Goal: Task Accomplishment & Management: Use online tool/utility

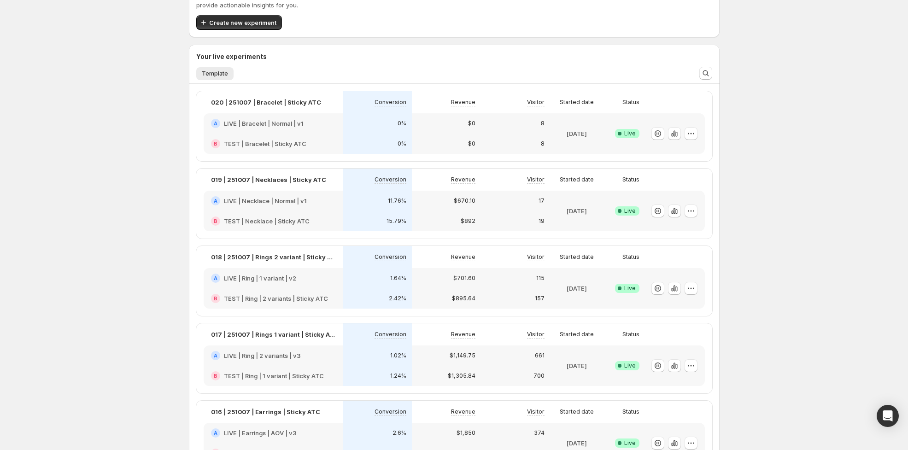
scroll to position [50, 0]
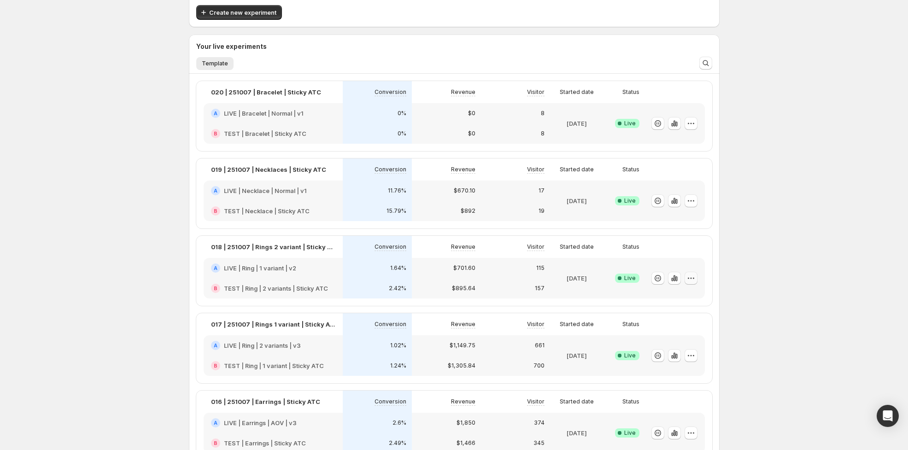
click at [692, 277] on icon "button" at bounding box center [690, 278] width 9 height 9
click at [690, 298] on span "Edit" at bounding box center [699, 296] width 96 height 9
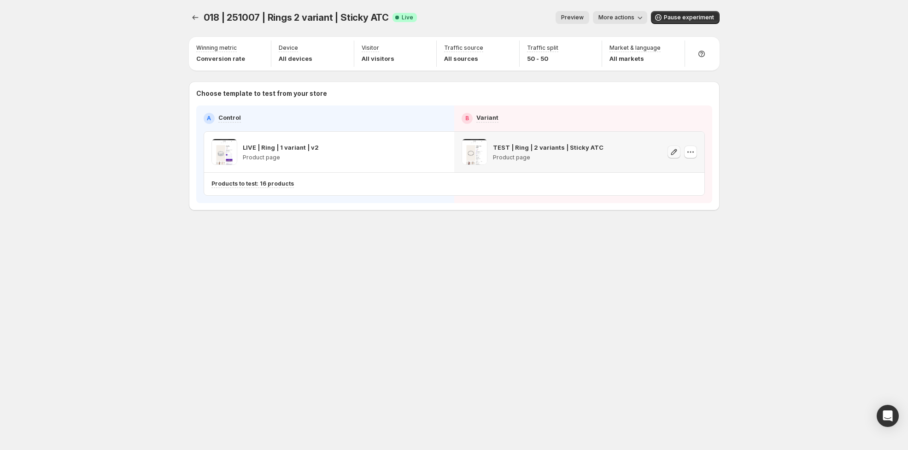
click at [672, 156] on button "button" at bounding box center [673, 152] width 13 height 13
click at [684, 154] on button "button" at bounding box center [690, 152] width 13 height 13
click at [675, 153] on icon "button" at bounding box center [673, 151] width 9 height 9
click at [692, 153] on icon "button" at bounding box center [690, 151] width 9 height 9
drag, startPoint x: 693, startPoint y: 154, endPoint x: 712, endPoint y: 104, distance: 53.5
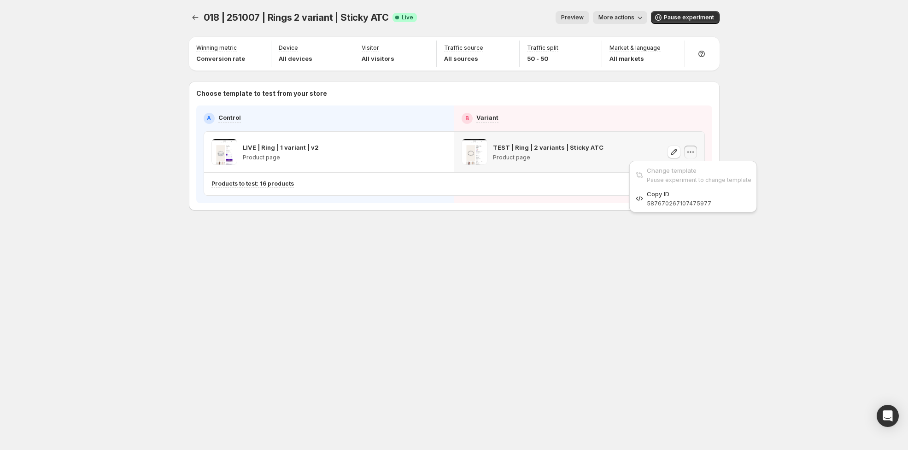
click at [693, 154] on icon "button" at bounding box center [690, 151] width 9 height 9
click at [685, 15] on span "Pause experiment" at bounding box center [689, 17] width 50 height 7
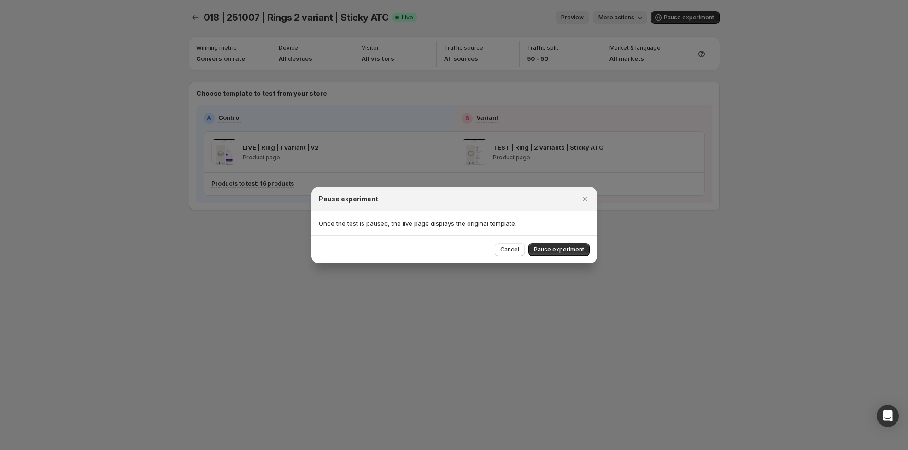
click at [573, 246] on span "Pause experiment" at bounding box center [559, 249] width 50 height 7
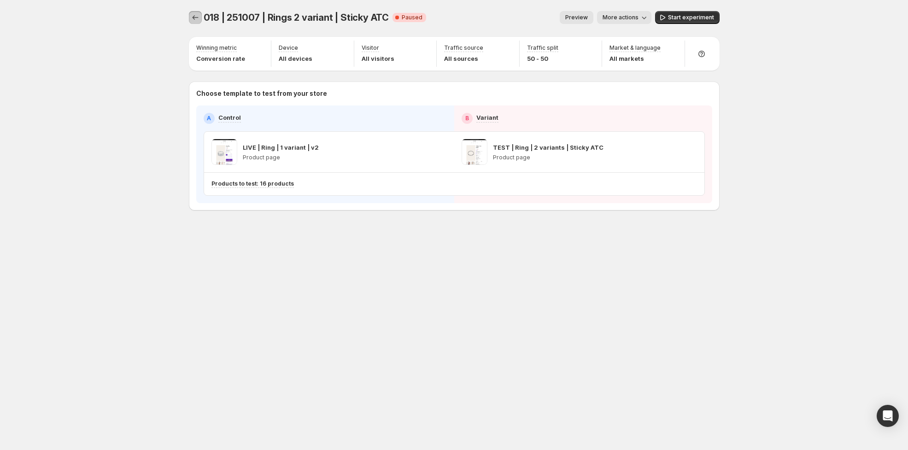
click at [192, 17] on icon "Experiments" at bounding box center [195, 17] width 6 height 5
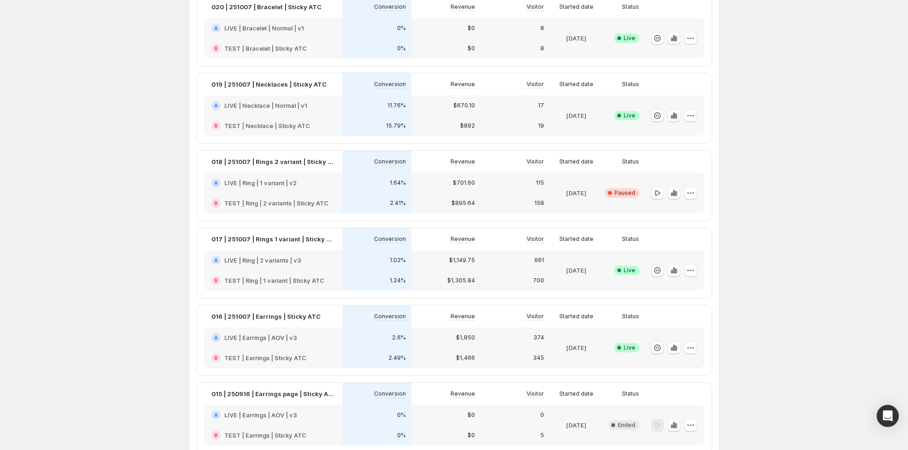
scroll to position [95, 0]
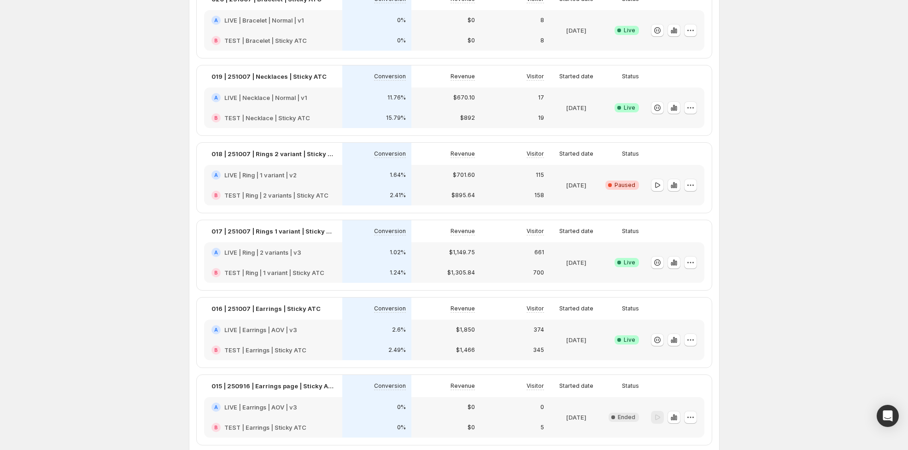
click at [698, 262] on div at bounding box center [674, 262] width 60 height 41
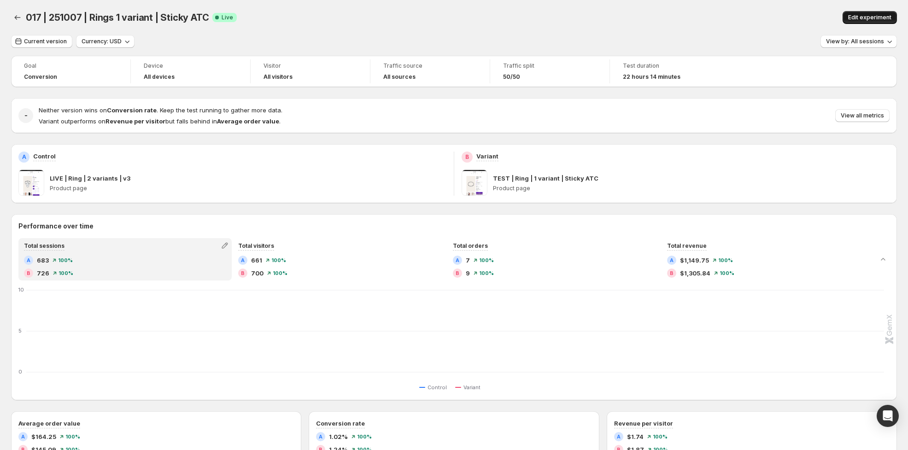
click at [865, 15] on span "Edit experiment" at bounding box center [869, 17] width 43 height 7
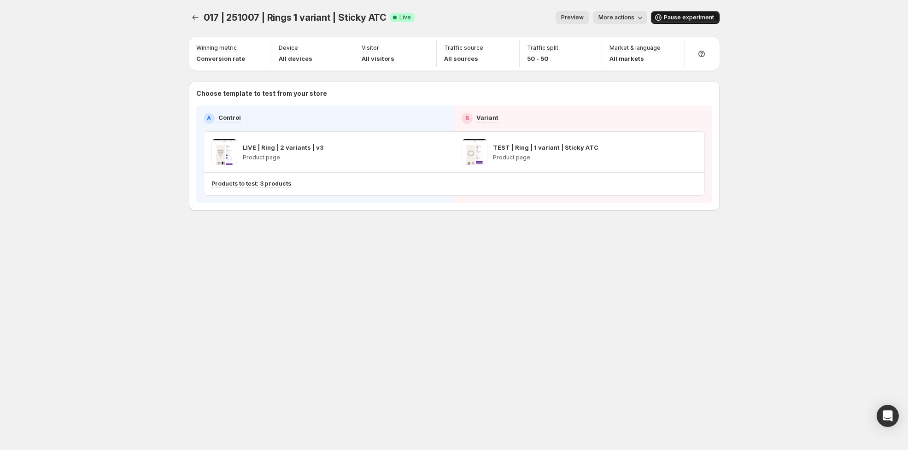
click at [675, 18] on span "Pause experiment" at bounding box center [689, 17] width 50 height 7
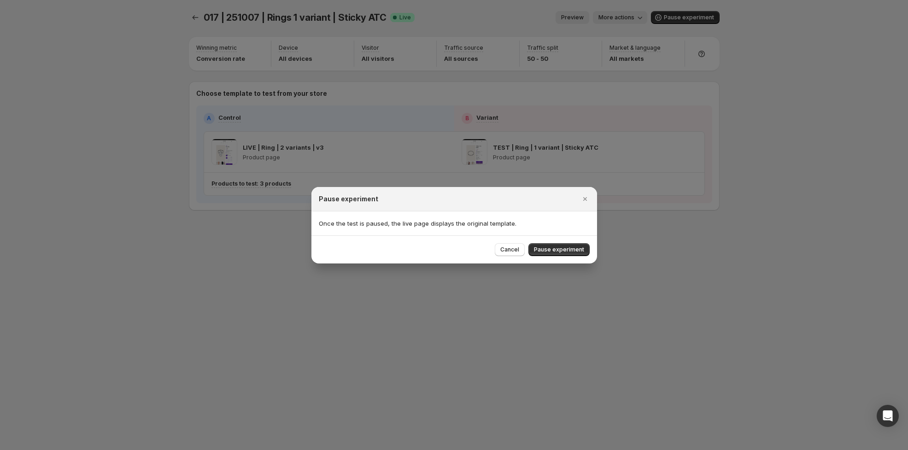
click at [566, 248] on span "Pause experiment" at bounding box center [559, 249] width 50 height 7
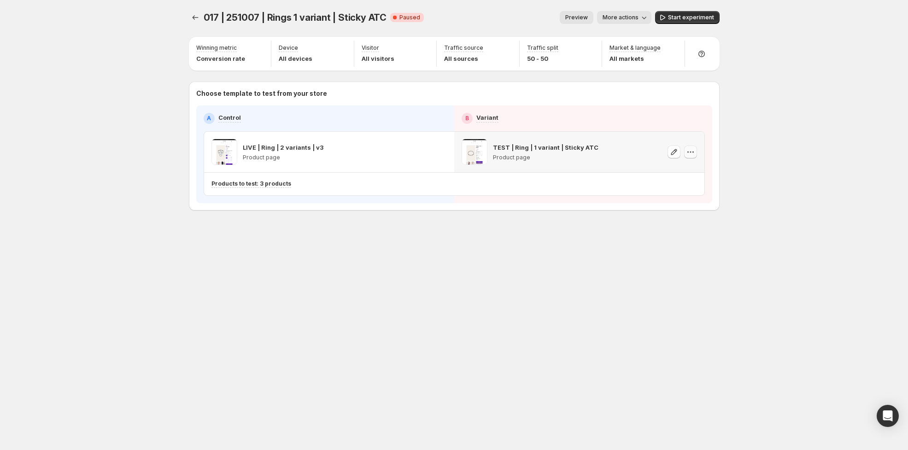
click at [692, 155] on icon "button" at bounding box center [690, 151] width 9 height 9
click at [695, 151] on button "button" at bounding box center [690, 152] width 13 height 13
click at [695, 171] on span "Change template" at bounding box center [692, 170] width 50 height 7
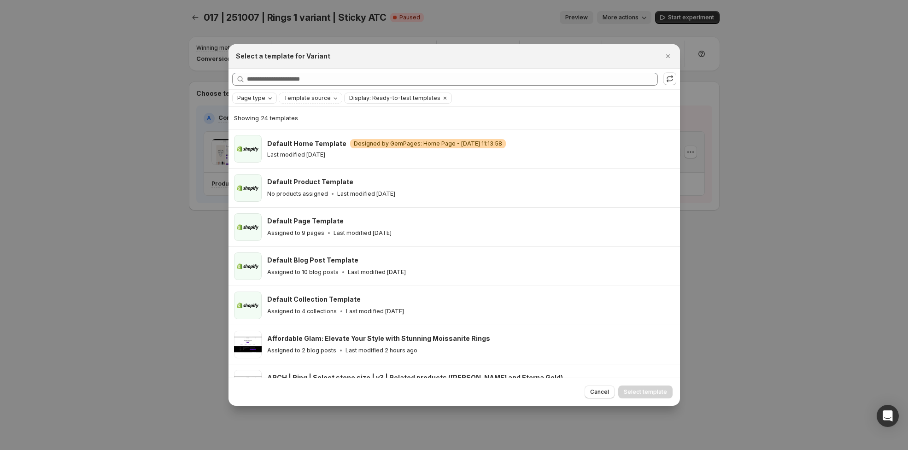
click at [251, 99] on span "Page type" at bounding box center [251, 97] width 28 height 7
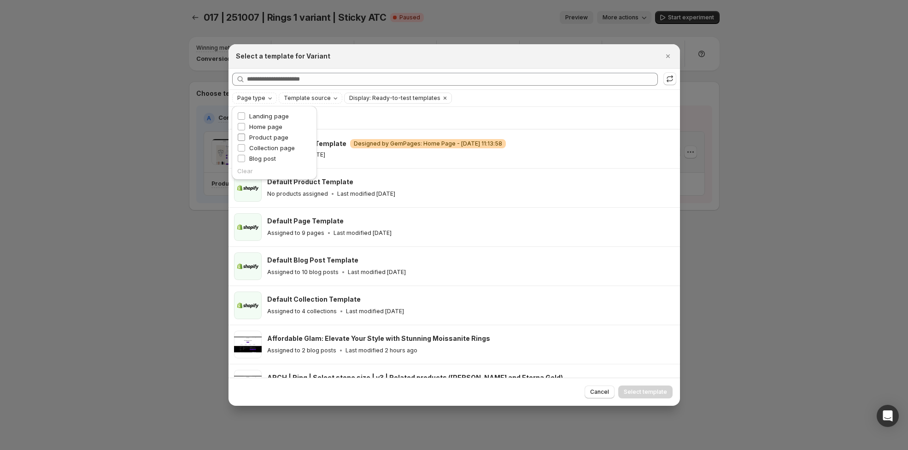
click at [276, 137] on span "Product page" at bounding box center [268, 137] width 39 height 7
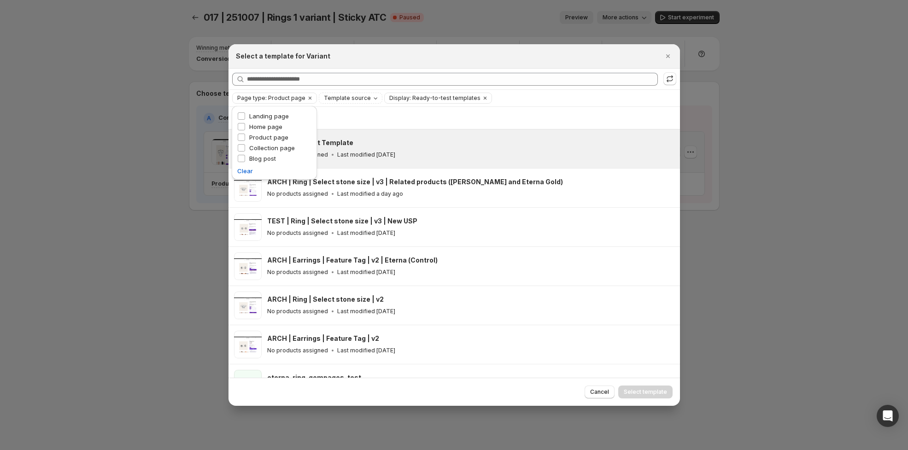
click at [559, 134] on div "Default Product Template No products assigned Last modified 3 months ago" at bounding box center [453, 148] width 451 height 39
click at [569, 113] on div "Showing 12 templates" at bounding box center [454, 117] width 440 height 9
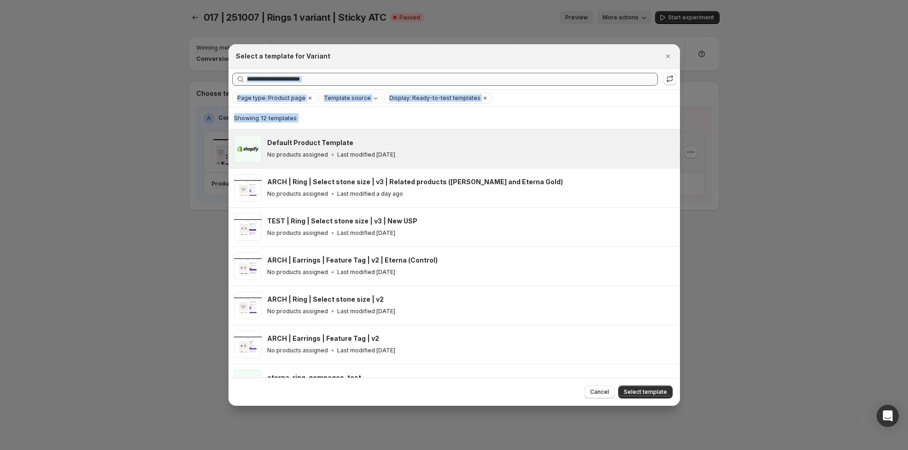
drag, startPoint x: 448, startPoint y: 55, endPoint x: 621, endPoint y: 82, distance: 175.2
click at [633, 83] on div "Select a template for Variant Searching all templates Page type: Product page T…" at bounding box center [453, 224] width 451 height 361
click at [338, 99] on span "Template source" at bounding box center [347, 97] width 47 height 7
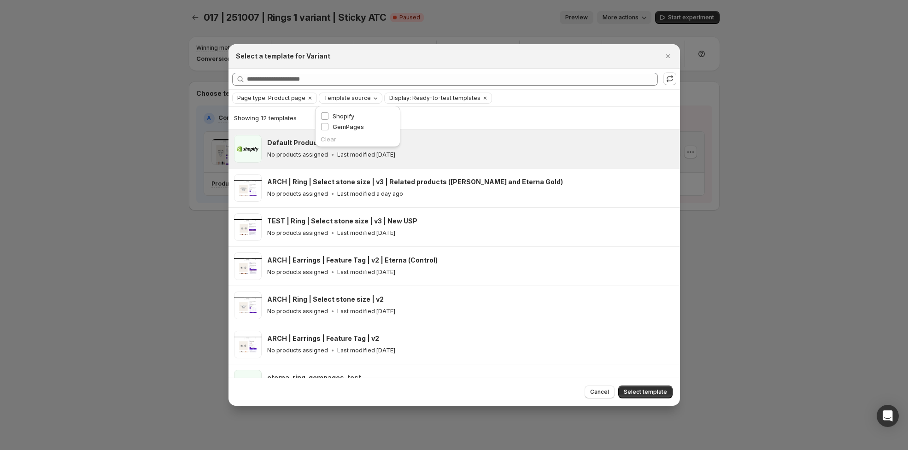
click at [349, 98] on span "Template source" at bounding box center [347, 97] width 47 height 7
click at [353, 94] on span "Template source" at bounding box center [347, 97] width 47 height 7
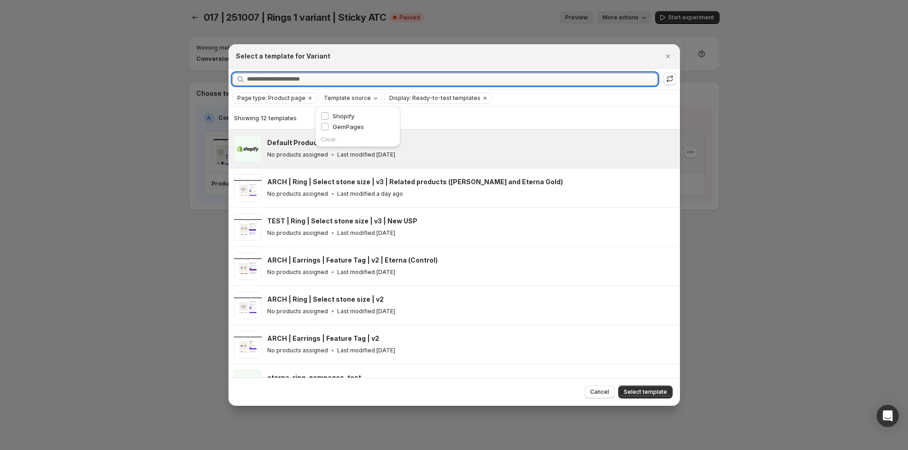
click at [298, 79] on input "Searching all templates" at bounding box center [452, 79] width 411 height 13
drag, startPoint x: 298, startPoint y: 79, endPoint x: 303, endPoint y: 78, distance: 5.1
click at [297, 79] on input "Searching all templates" at bounding box center [452, 79] width 411 height 13
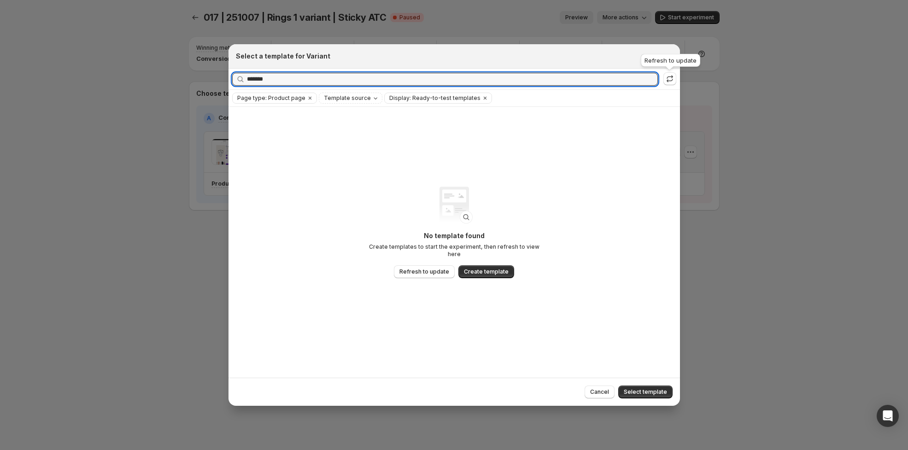
click at [671, 79] on icon ":rer:" at bounding box center [669, 80] width 6 height 3
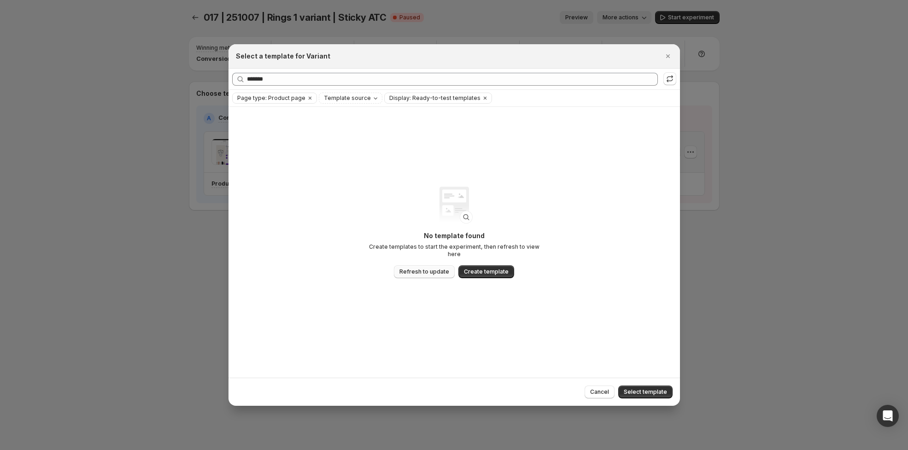
click at [428, 268] on span "Refresh to update" at bounding box center [424, 271] width 50 height 7
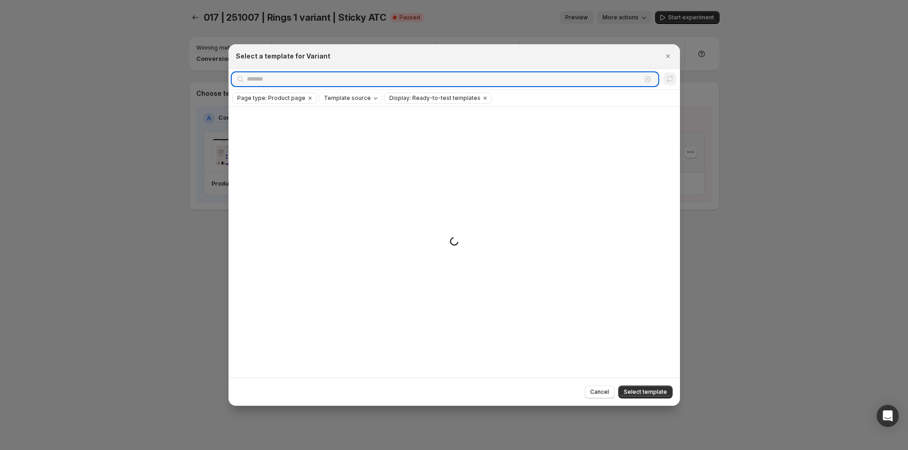
click at [284, 81] on input "*******" at bounding box center [444, 79] width 394 height 13
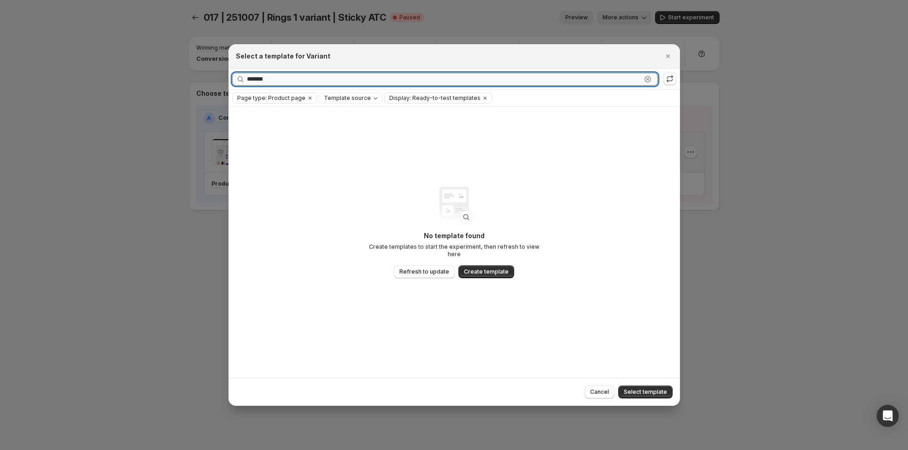
click at [284, 81] on input "*******" at bounding box center [444, 79] width 394 height 13
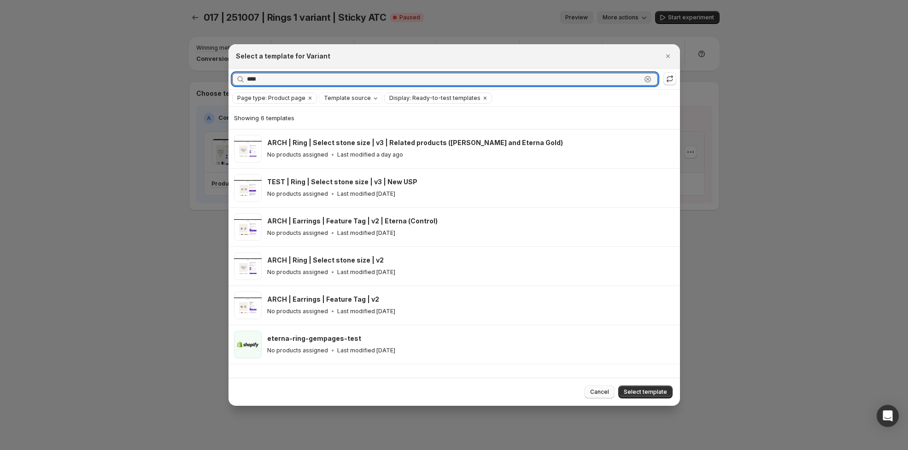
type input "****"
click at [601, 393] on span "Cancel" at bounding box center [599, 391] width 19 height 7
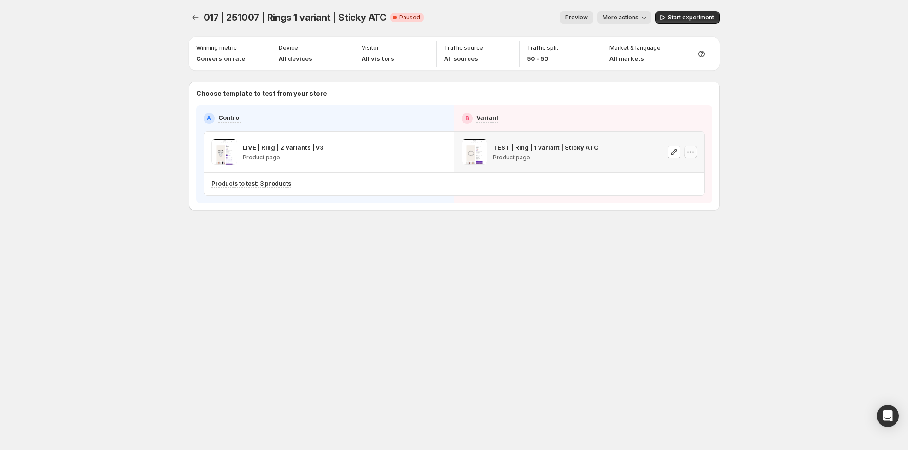
click at [696, 153] on button "button" at bounding box center [690, 152] width 13 height 13
click at [710, 213] on span "Remove template" at bounding box center [692, 209] width 50 height 7
click at [192, 15] on icon "Experiments" at bounding box center [195, 17] width 9 height 9
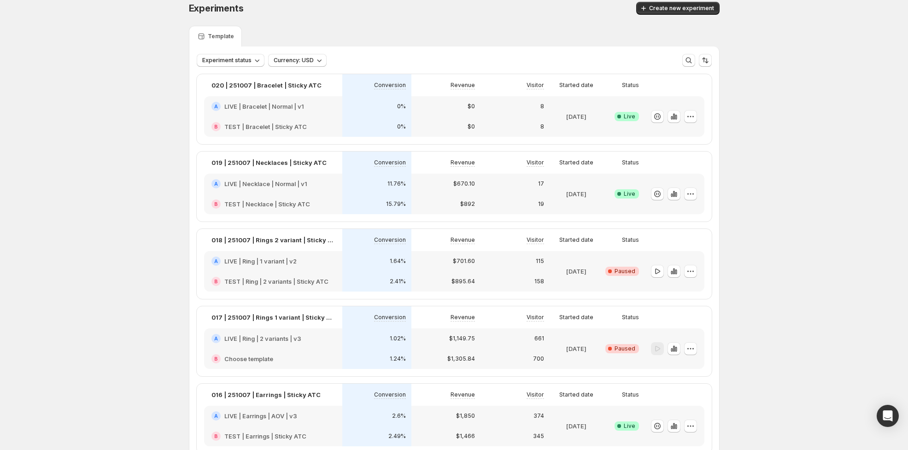
scroll to position [67, 0]
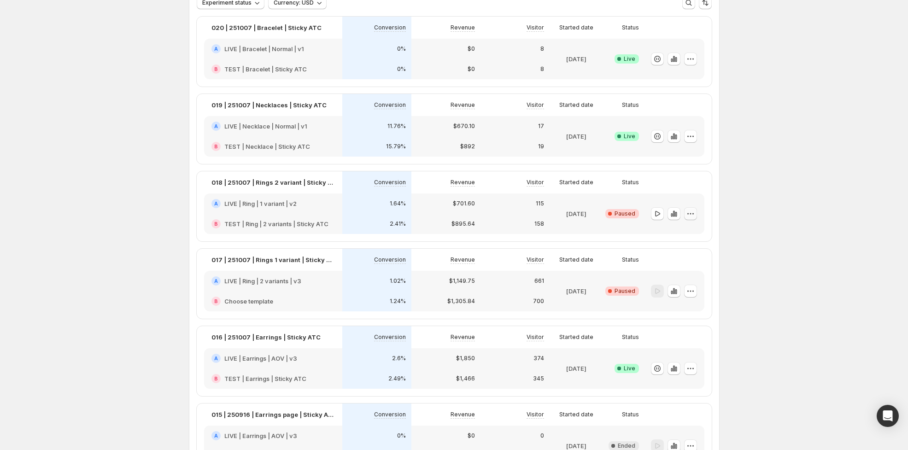
click at [691, 213] on icon "button" at bounding box center [690, 213] width 9 height 9
click at [690, 233] on span "Edit" at bounding box center [696, 232] width 45 height 9
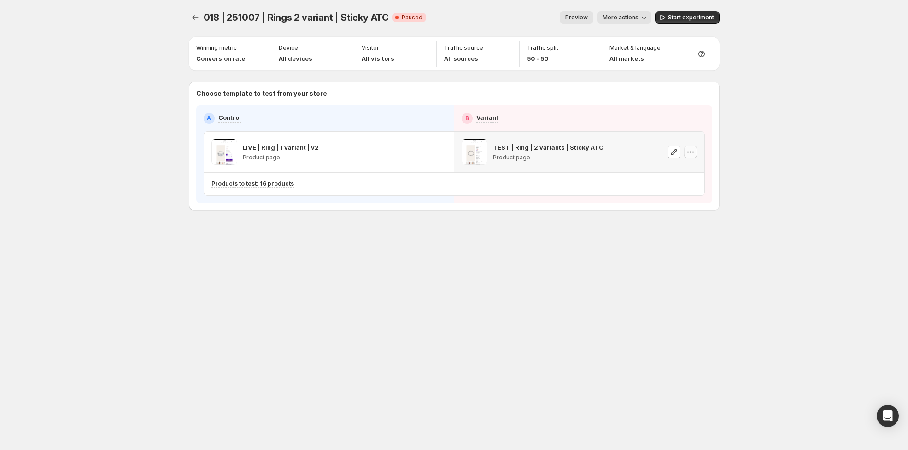
click at [690, 151] on icon "button" at bounding box center [690, 151] width 9 height 9
click at [675, 169] on span "Change template" at bounding box center [692, 170] width 50 height 7
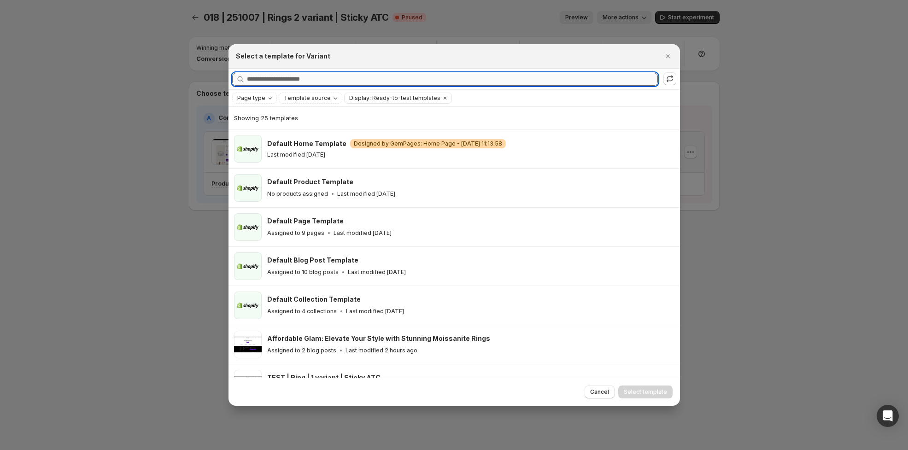
click at [328, 75] on input "Searching all templates" at bounding box center [452, 79] width 411 height 13
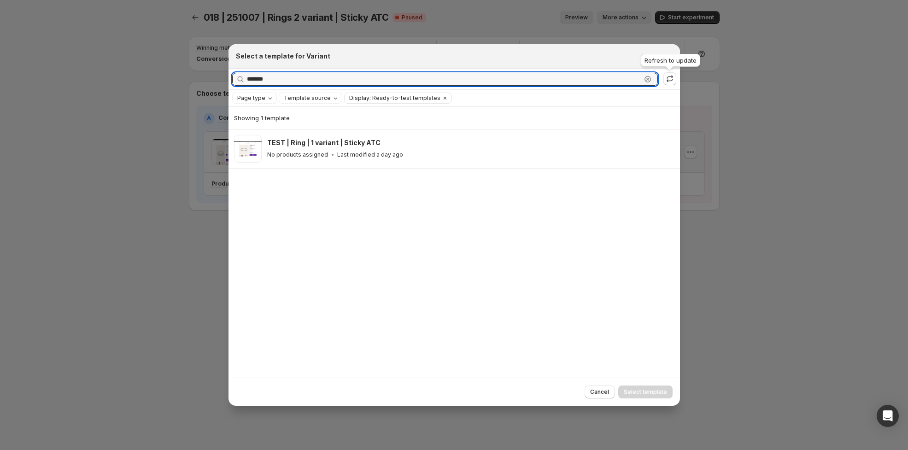
type input "*******"
click at [677, 79] on div "Searching all templates ******* Clear" at bounding box center [453, 79] width 451 height 21
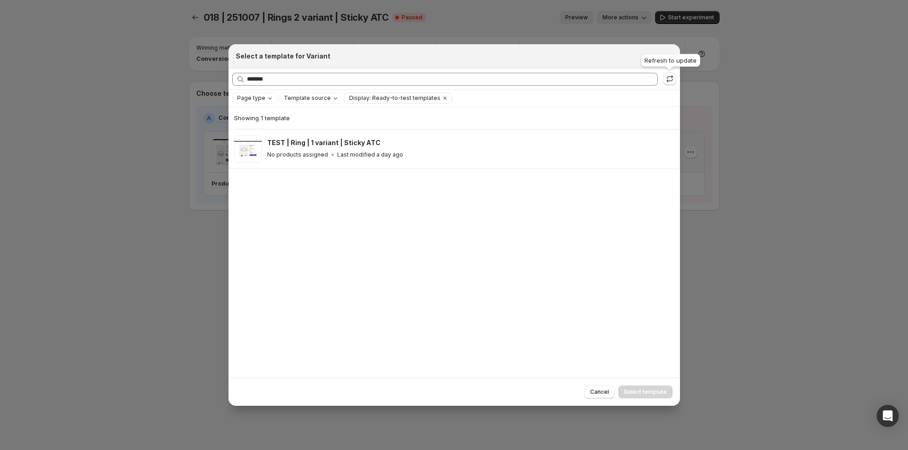
click at [668, 80] on icon ":rpl:" at bounding box center [669, 78] width 9 height 9
drag, startPoint x: 553, startPoint y: 77, endPoint x: 572, endPoint y: 90, distance: 23.5
click at [565, 92] on div "Select a template for Variant Searching all templates ******* Clear Page type T…" at bounding box center [453, 224] width 451 height 361
click at [375, 242] on div "Showing 1 template TEST | Ring | 1 variant | Sticky ATC No products assigned La…" at bounding box center [453, 242] width 451 height 271
click at [599, 394] on span "Cancel" at bounding box center [599, 391] width 19 height 7
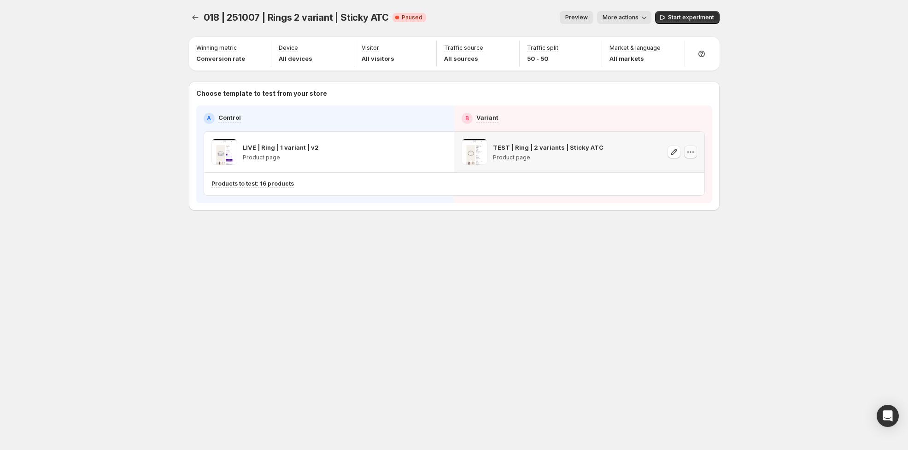
click at [690, 150] on icon "button" at bounding box center [690, 151] width 9 height 9
click at [699, 171] on span "Change template" at bounding box center [692, 170] width 50 height 7
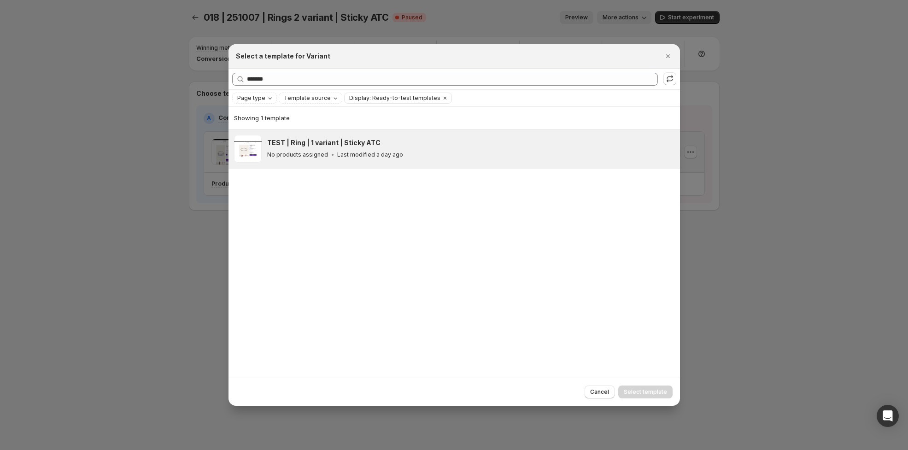
click at [370, 151] on p "Last modified a day ago" at bounding box center [370, 154] width 66 height 7
click at [651, 391] on span "Select template" at bounding box center [644, 391] width 43 height 7
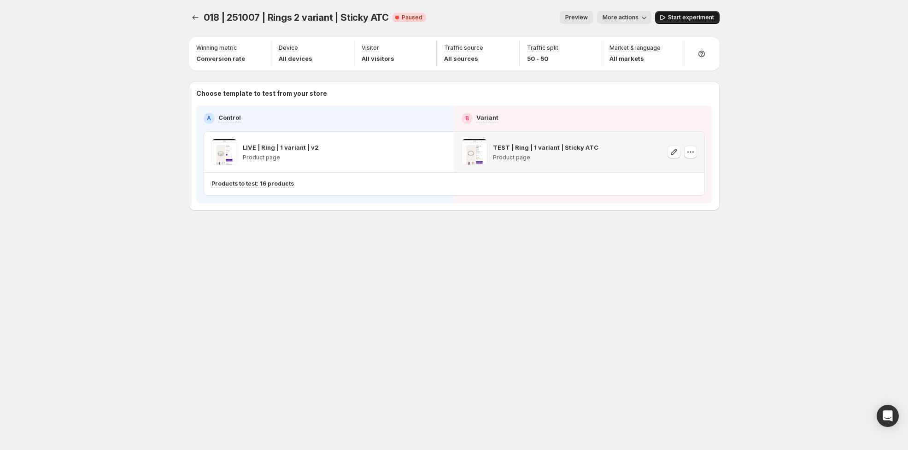
click at [690, 17] on span "Start experiment" at bounding box center [691, 17] width 46 height 7
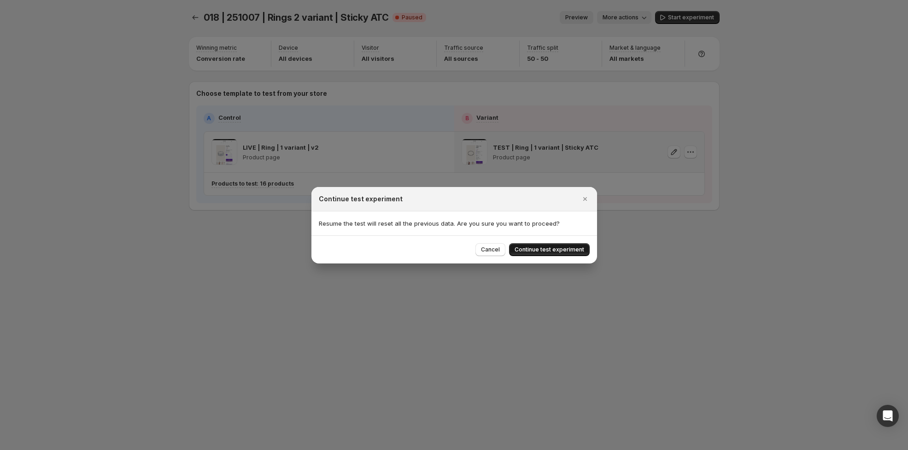
drag, startPoint x: 567, startPoint y: 251, endPoint x: 569, endPoint y: 246, distance: 5.7
click at [567, 251] on span "Continue test experiment" at bounding box center [549, 249] width 70 height 7
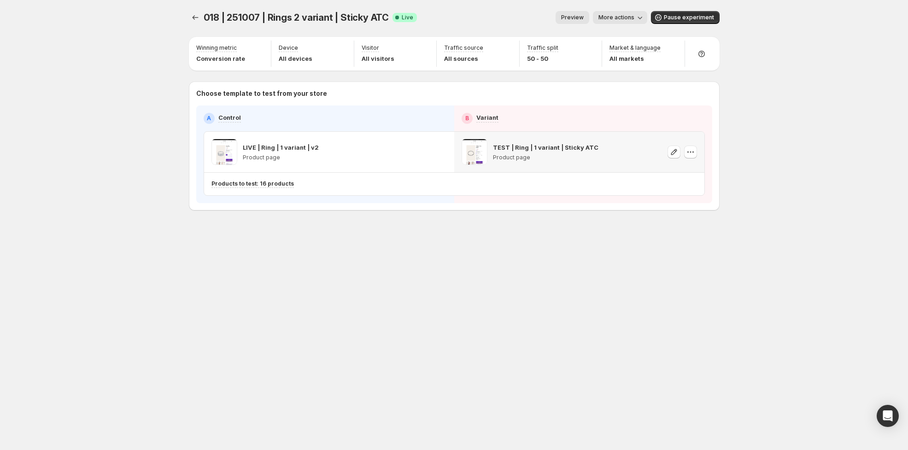
click at [618, 17] on span "More actions" at bounding box center [616, 17] width 36 height 7
click at [634, 53] on span "Rename" at bounding box center [625, 51] width 23 height 7
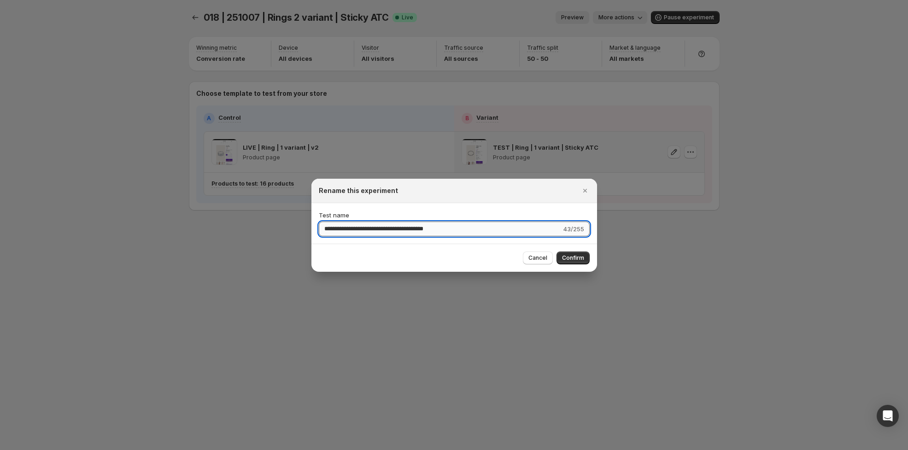
click at [383, 229] on input "**********" at bounding box center [440, 228] width 243 height 15
type input "**********"
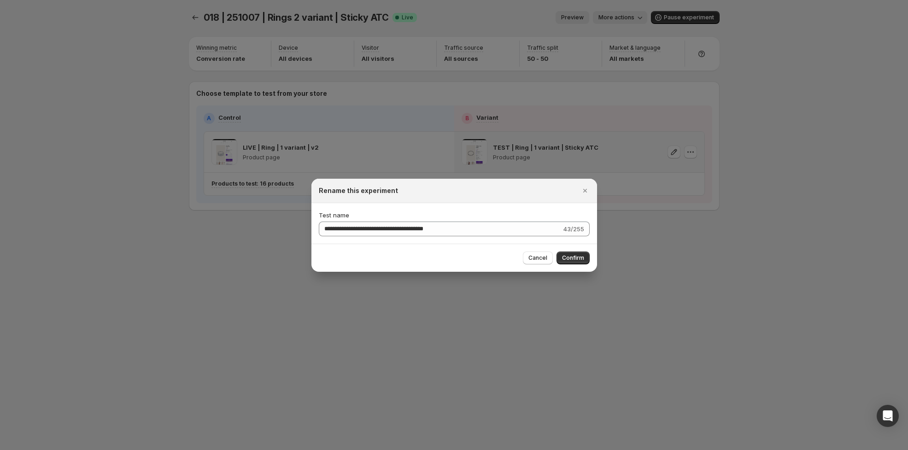
click at [571, 256] on span "Confirm" at bounding box center [573, 257] width 22 height 7
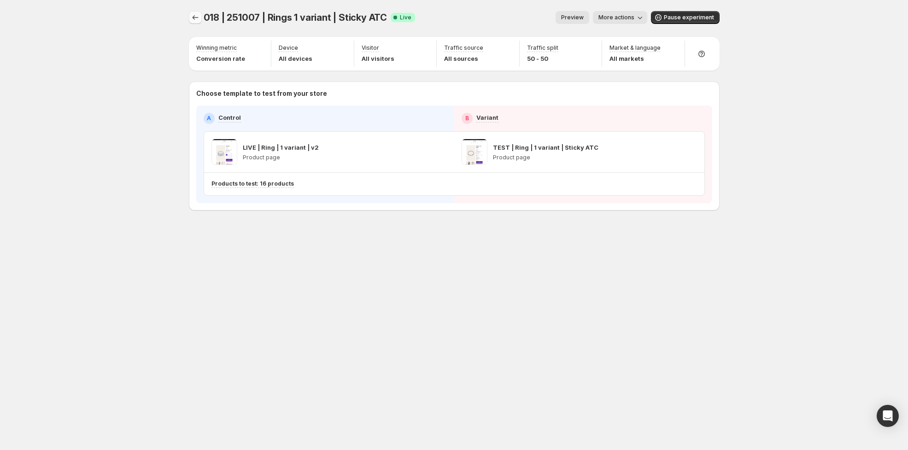
click at [195, 17] on icon "Experiments" at bounding box center [195, 17] width 9 height 9
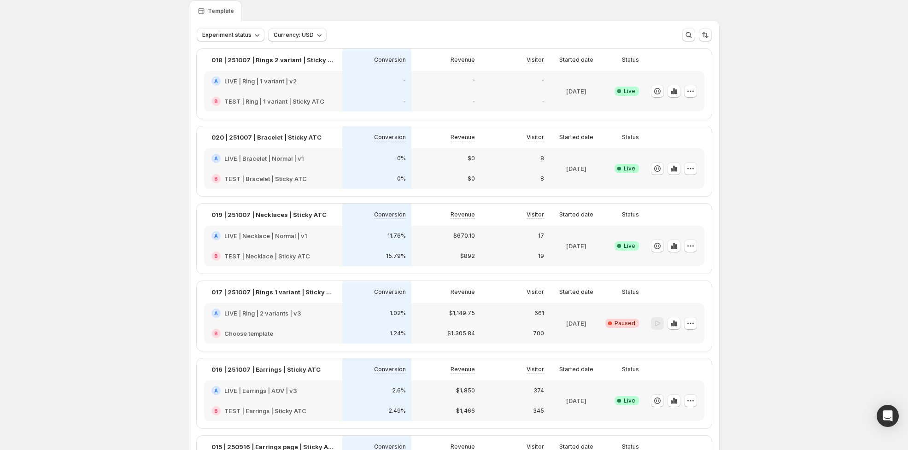
scroll to position [35, 0]
click at [693, 324] on icon "button" at bounding box center [690, 322] width 9 height 9
click at [686, 354] on span "Rename" at bounding box center [685, 357] width 23 height 7
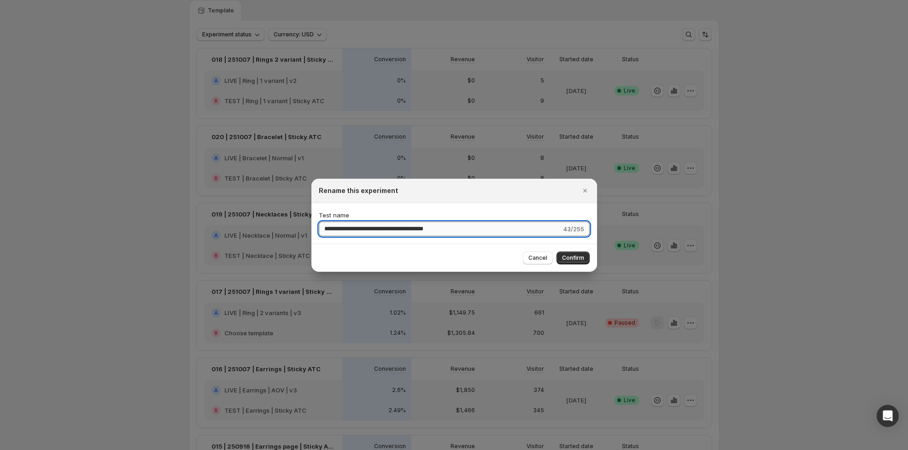
click at [382, 229] on input "**********" at bounding box center [440, 228] width 243 height 15
click at [408, 229] on input "**********" at bounding box center [440, 228] width 243 height 15
type input "**********"
click at [571, 259] on span "Confirm" at bounding box center [573, 257] width 22 height 7
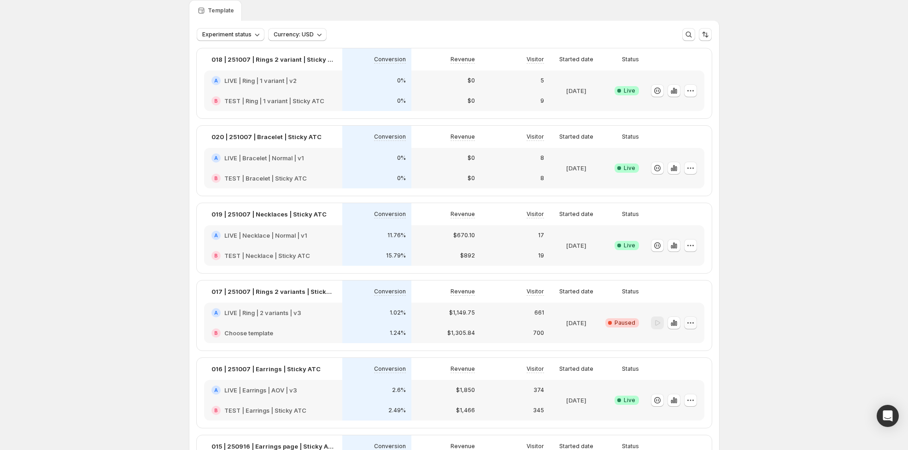
click at [692, 321] on icon "button" at bounding box center [690, 322] width 9 height 9
click at [699, 341] on span "Edit" at bounding box center [696, 341] width 45 height 9
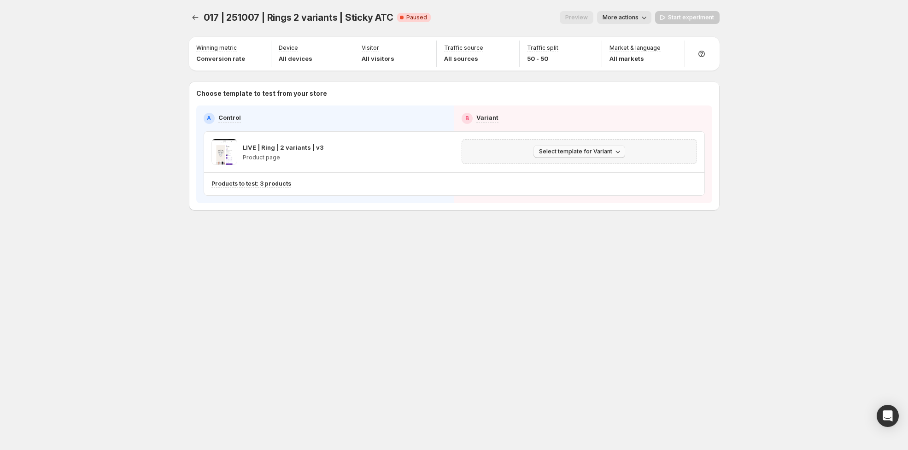
click at [577, 156] on button "Select template for Variant" at bounding box center [579, 151] width 92 height 13
click at [586, 170] on span "Select an existing template" at bounding box center [572, 170] width 78 height 7
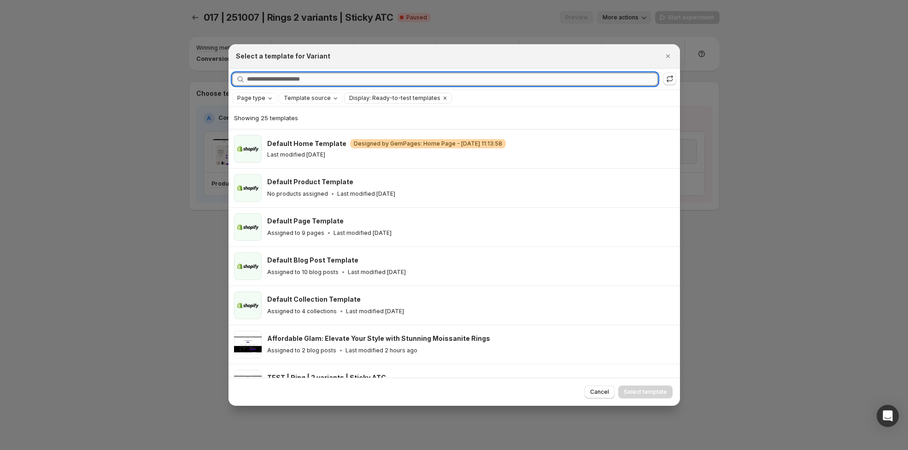
click at [319, 80] on input "Searching all templates" at bounding box center [452, 79] width 411 height 13
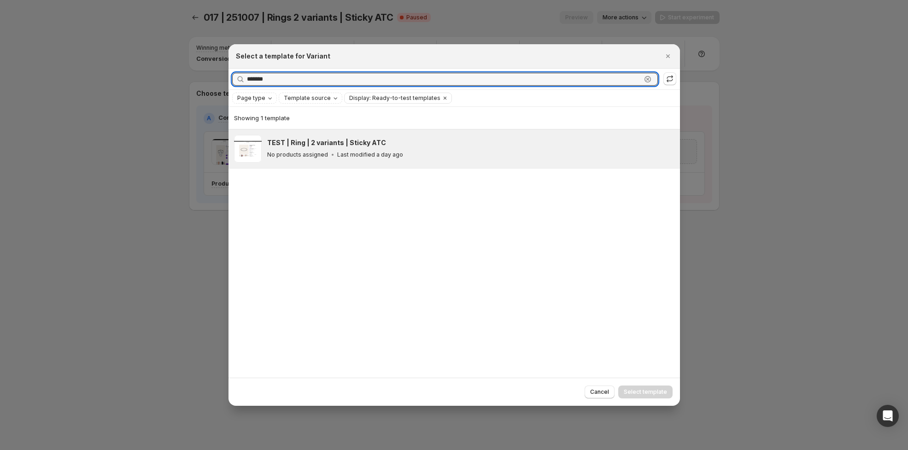
type input "*******"
click at [385, 142] on div "TEST | Ring | 2 variants | Sticky ATC" at bounding box center [469, 142] width 404 height 9
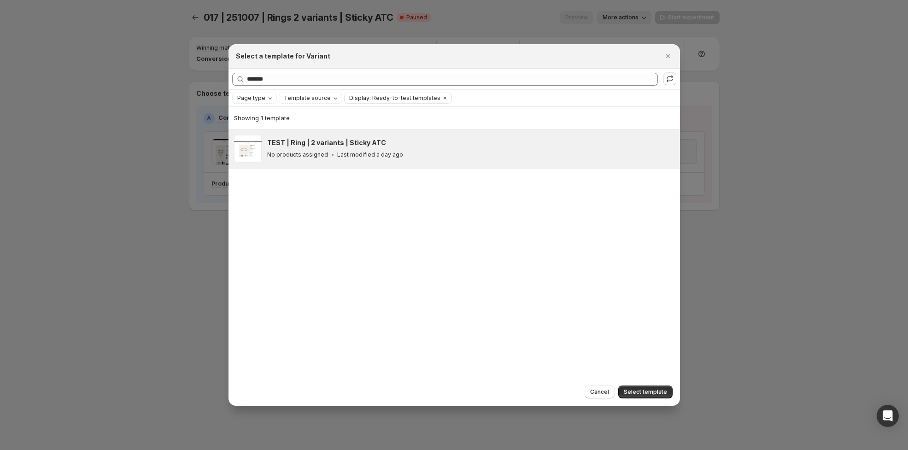
click at [647, 388] on span "Select template" at bounding box center [644, 391] width 43 height 7
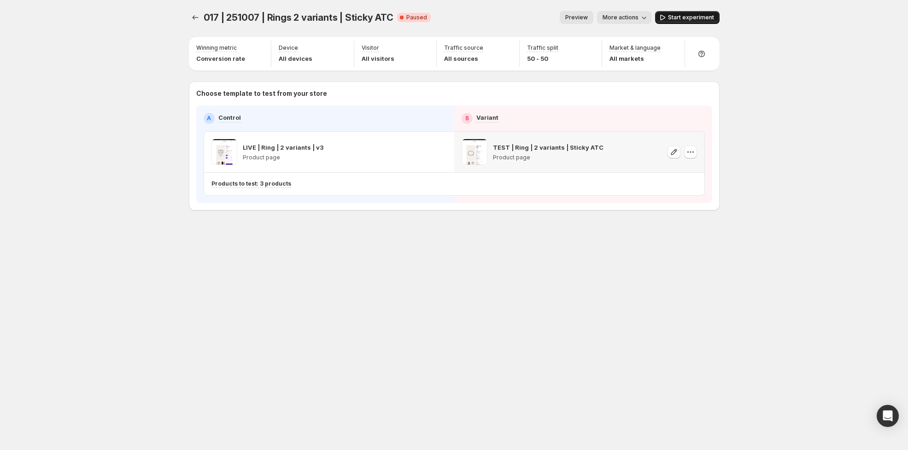
click at [688, 18] on span "Start experiment" at bounding box center [691, 17] width 46 height 7
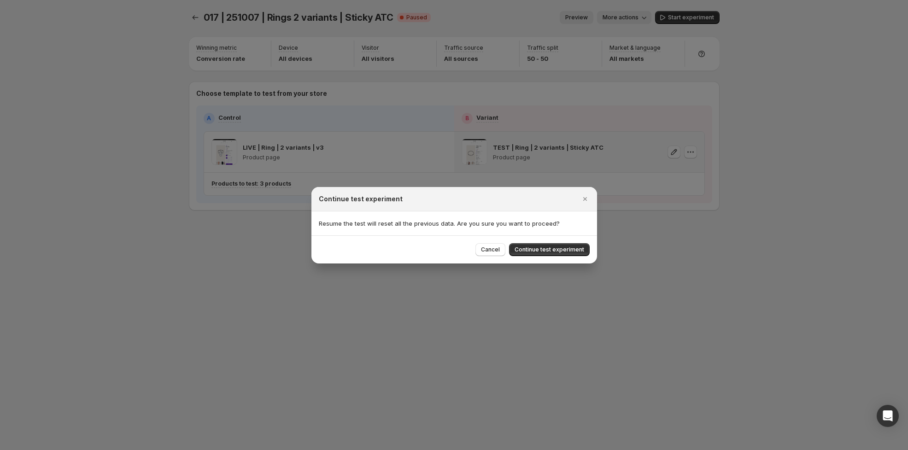
click at [564, 249] on span "Continue test experiment" at bounding box center [549, 249] width 70 height 7
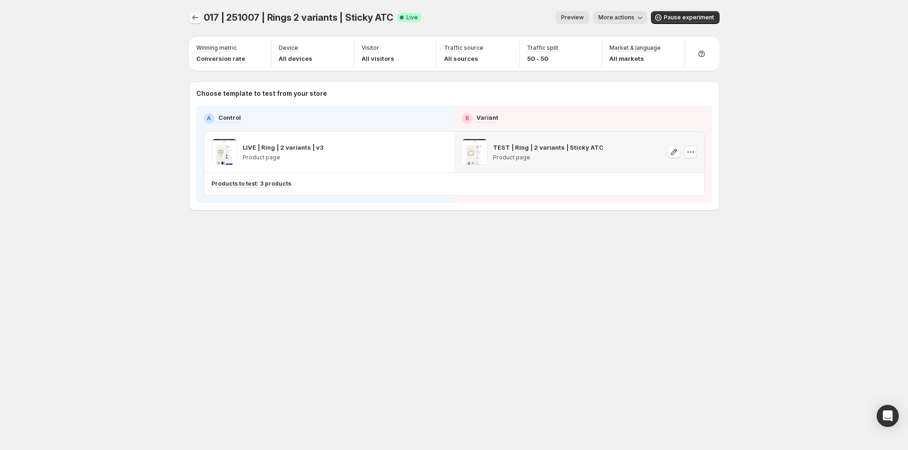
click at [199, 13] on icon "Experiments" at bounding box center [195, 17] width 9 height 9
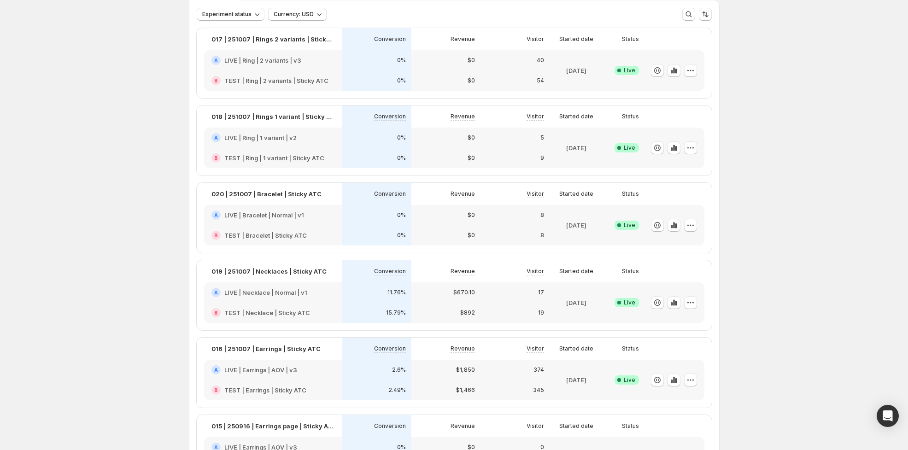
scroll to position [65, 0]
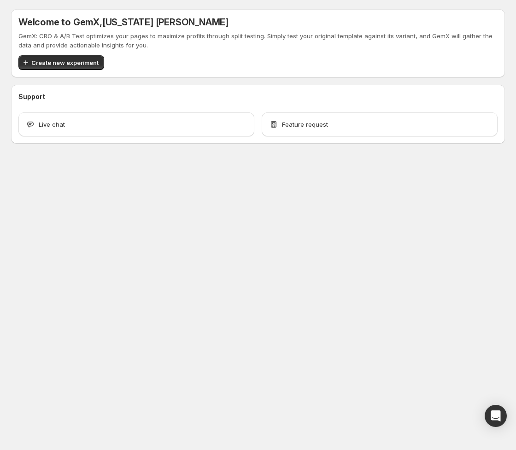
click at [71, 61] on span "Create new experiment" at bounding box center [64, 62] width 67 height 9
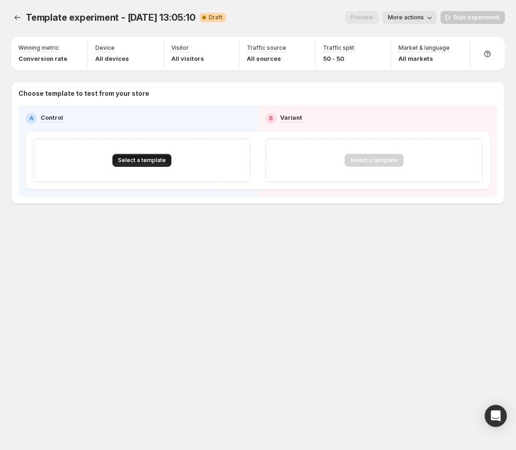
click at [135, 160] on span "Select a template" at bounding box center [142, 160] width 48 height 7
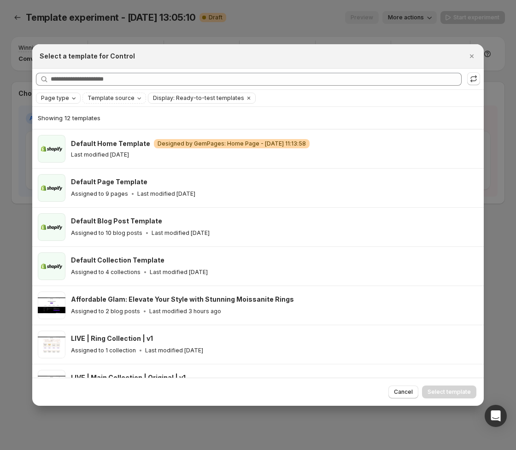
click at [57, 98] on span "Page type" at bounding box center [55, 97] width 28 height 7
click at [80, 126] on span "Home page" at bounding box center [69, 126] width 33 height 7
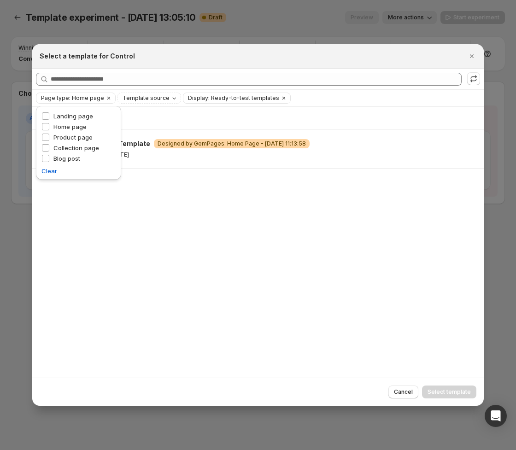
click at [217, 226] on div "Showing 1 template Default Home Template Warning Designed by GemPages: Home Pag…" at bounding box center [257, 242] width 451 height 271
click at [149, 99] on span "Template source" at bounding box center [145, 97] width 47 height 7
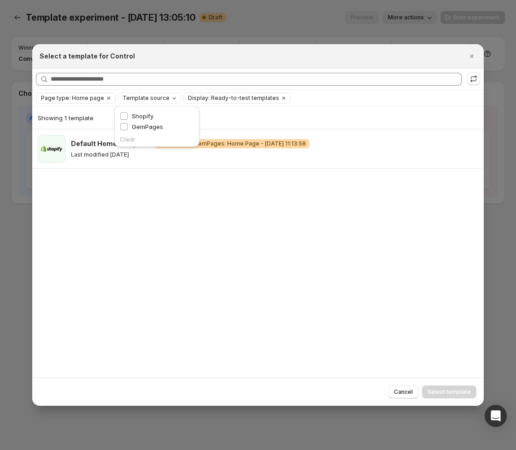
drag, startPoint x: 146, startPoint y: 115, endPoint x: 159, endPoint y: 115, distance: 13.4
click at [146, 115] on span "Shopify" at bounding box center [143, 115] width 22 height 7
click at [145, 126] on span "GemPages" at bounding box center [147, 126] width 31 height 7
click at [146, 116] on span "Shopify" at bounding box center [143, 115] width 22 height 7
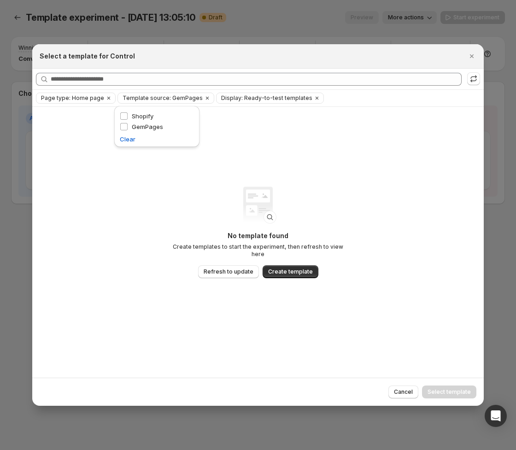
drag, startPoint x: 357, startPoint y: 243, endPoint x: 310, endPoint y: 257, distance: 48.8
click at [357, 243] on div "No template found Create templates to start the experiment, then refresh to vie…" at bounding box center [257, 242] width 451 height 271
click at [237, 268] on span "Refresh to update" at bounding box center [229, 271] width 50 height 7
click at [222, 268] on span "Refresh to update" at bounding box center [229, 271] width 50 height 7
click at [233, 268] on span "Refresh to update" at bounding box center [229, 271] width 50 height 7
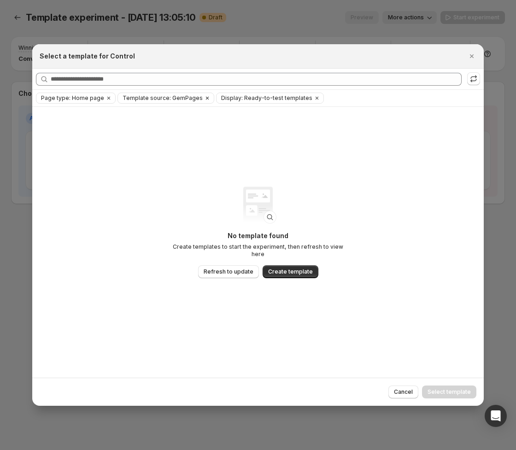
click at [105, 97] on icon "Clear" at bounding box center [108, 97] width 7 height 7
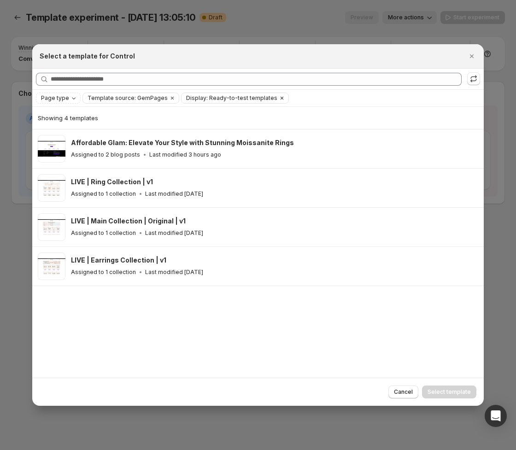
click at [236, 99] on span "Display: Ready-to-test templates" at bounding box center [231, 97] width 91 height 7
click at [217, 125] on div "Clear" at bounding box center [220, 128] width 81 height 9
click at [187, 126] on span "Clear" at bounding box center [188, 128] width 16 height 9
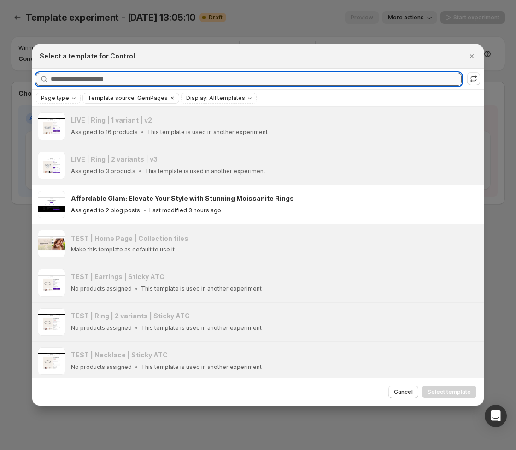
click at [123, 77] on input "Searching all templates" at bounding box center [256, 79] width 411 height 13
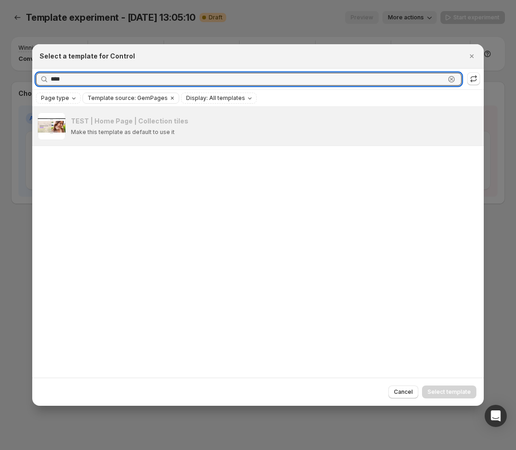
type input "****"
click at [243, 228] on div "TEST | Home Page | Collection tiles Make this template as default to use it Go …" at bounding box center [257, 242] width 451 height 271
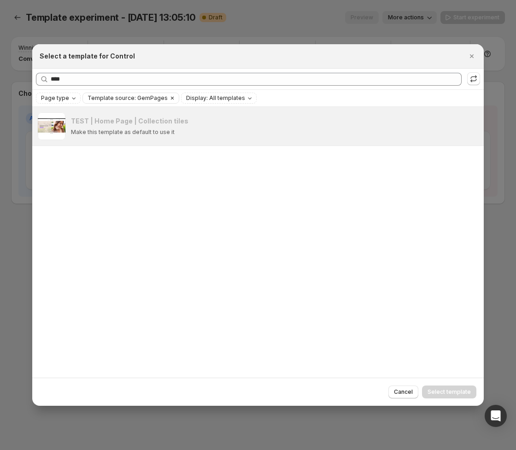
click at [127, 96] on span "Template source: GemPages" at bounding box center [127, 97] width 80 height 7
click at [90, 139] on span "Clear" at bounding box center [94, 138] width 16 height 9
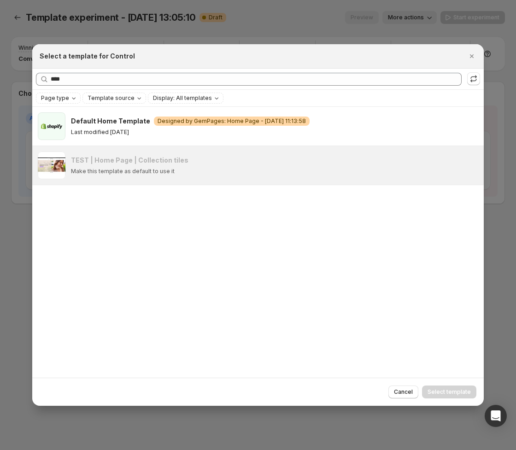
click at [164, 245] on div "Default Home Template Warning Designed by GemPages: Home Page - Aug 7, 11:13:58…" at bounding box center [257, 242] width 451 height 271
click at [474, 78] on icon ":r41:" at bounding box center [473, 78] width 9 height 9
click at [60, 98] on span "Page type" at bounding box center [55, 97] width 28 height 7
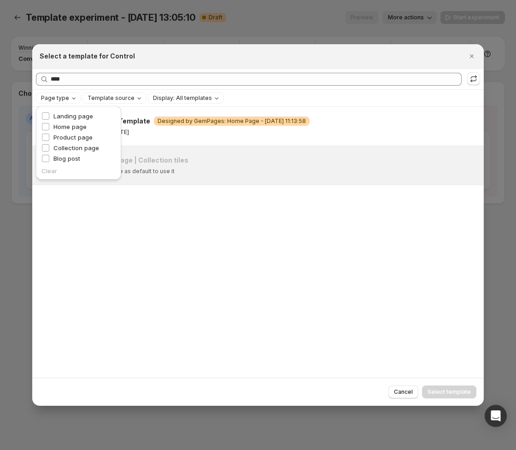
drag, startPoint x: 59, startPoint y: 93, endPoint x: 80, endPoint y: 89, distance: 21.0
click at [59, 93] on div "Page type" at bounding box center [58, 98] width 45 height 11
click at [471, 55] on icon "Close" at bounding box center [472, 56] width 4 height 4
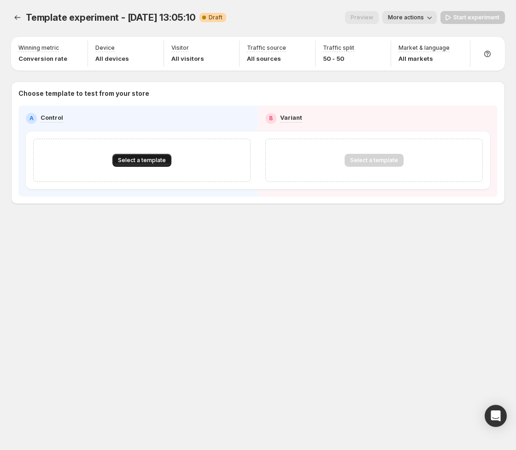
click at [155, 160] on span "Select a template" at bounding box center [142, 160] width 48 height 7
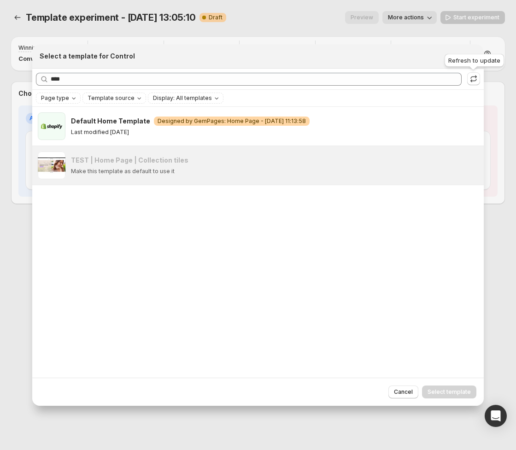
click at [473, 80] on icon ":r41:" at bounding box center [473, 78] width 9 height 9
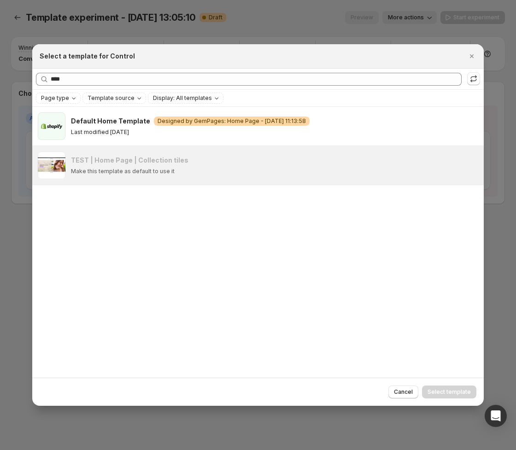
click at [474, 77] on icon ":r41:" at bounding box center [474, 78] width 6 height 4
click at [472, 58] on div "Refresh to update" at bounding box center [473, 62] width 63 height 20
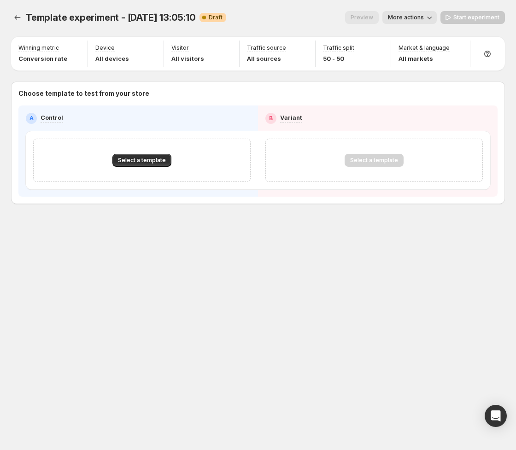
click at [381, 157] on div "Select a template" at bounding box center [373, 160] width 59 height 13
click at [378, 163] on div "Select a template" at bounding box center [373, 160] width 59 height 13
click at [415, 17] on span "More actions" at bounding box center [406, 17] width 36 height 7
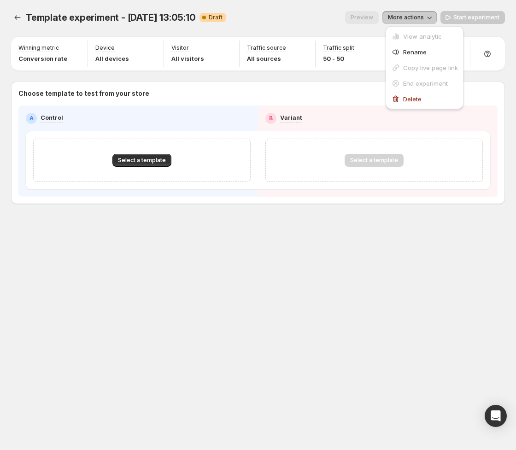
drag, startPoint x: 208, startPoint y: 238, endPoint x: 168, endPoint y: 170, distance: 78.4
click at [211, 223] on div "Template experiment - Oct 8, 13:05:10. This page is ready Template experiment -…" at bounding box center [258, 127] width 516 height 254
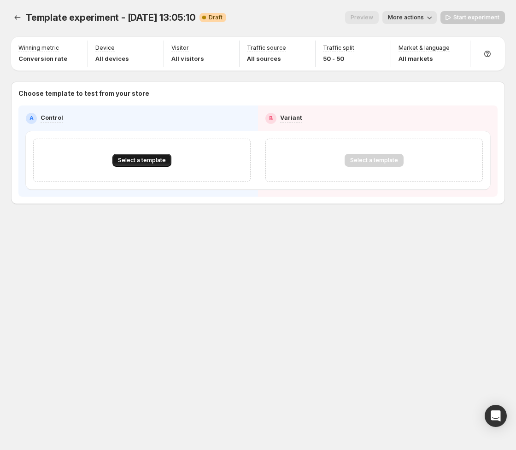
click at [147, 154] on button "Select a template" at bounding box center [141, 160] width 59 height 13
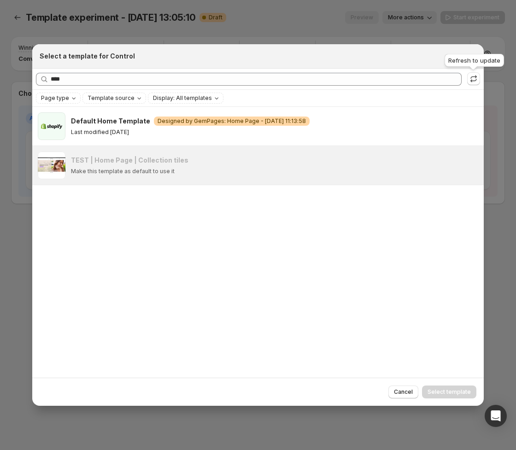
click at [480, 77] on div "Searching all templates **** Clear" at bounding box center [257, 79] width 451 height 21
click at [477, 78] on icon ":r41:" at bounding box center [473, 78] width 9 height 9
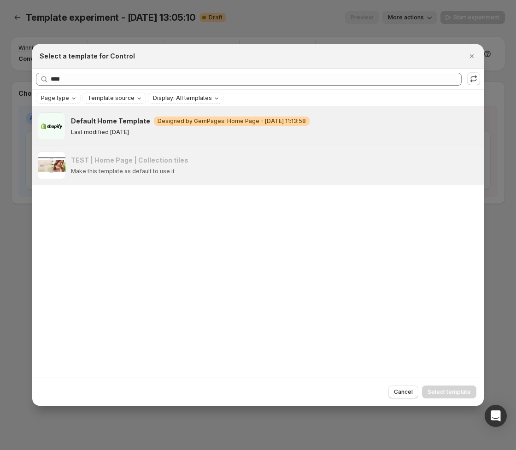
click at [124, 132] on p "Last modified 2 days ago" at bounding box center [100, 131] width 58 height 7
click at [400, 125] on div "Default Home Template Warning Designed by GemPages: Home Page - Aug 7, 11:13:58" at bounding box center [273, 120] width 404 height 9
drag, startPoint x: 460, startPoint y: 122, endPoint x: 414, endPoint y: 122, distance: 45.1
click at [460, 122] on div "Default Home Template Warning Designed by GemPages: Home Page - Aug 7, 11:13:58" at bounding box center [273, 120] width 404 height 9
click at [448, 391] on span "Select template" at bounding box center [448, 391] width 43 height 7
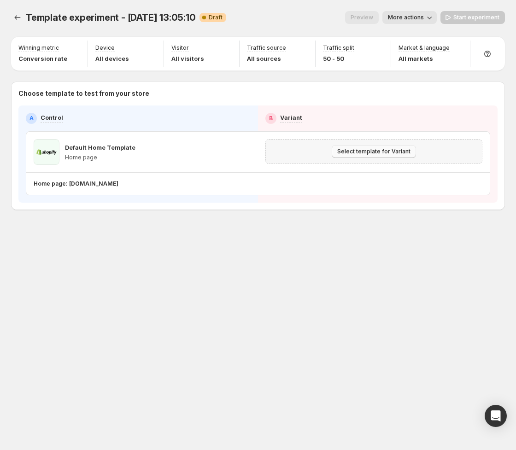
click at [367, 151] on span "Select template for Variant" at bounding box center [373, 151] width 73 height 7
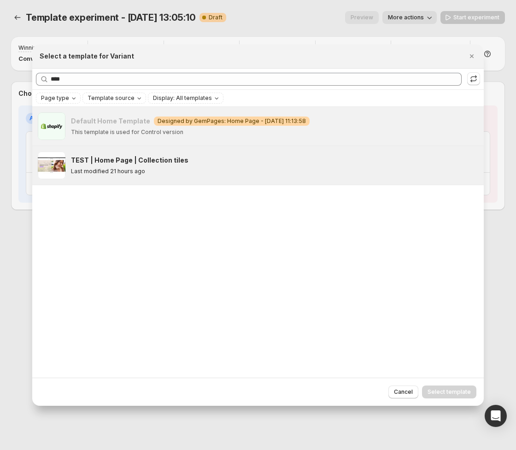
click at [186, 166] on div "TEST | Home Page | Collection tiles Last modified 21 hours ago" at bounding box center [273, 165] width 404 height 19
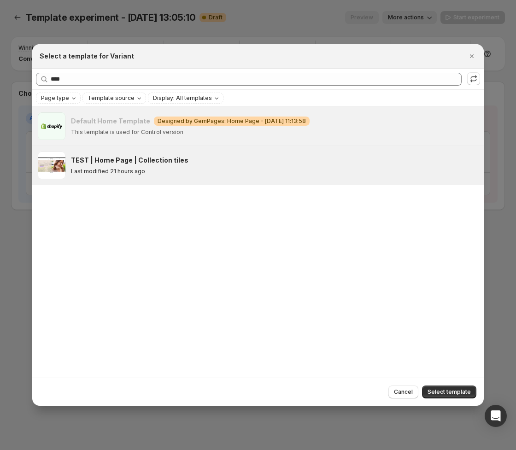
click at [451, 396] on button "Select template" at bounding box center [449, 391] width 54 height 13
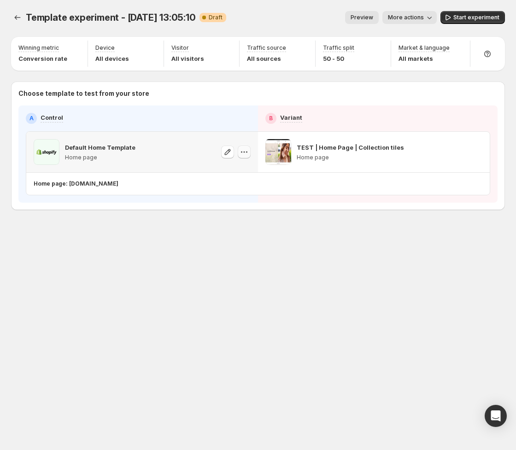
click at [242, 151] on icon "button" at bounding box center [243, 151] width 9 height 9
click at [282, 295] on div "Template experiment - Oct 8, 13:05:10. This page is ready Template experiment -…" at bounding box center [258, 225] width 516 height 450
click at [472, 150] on icon "button" at bounding box center [475, 151] width 9 height 9
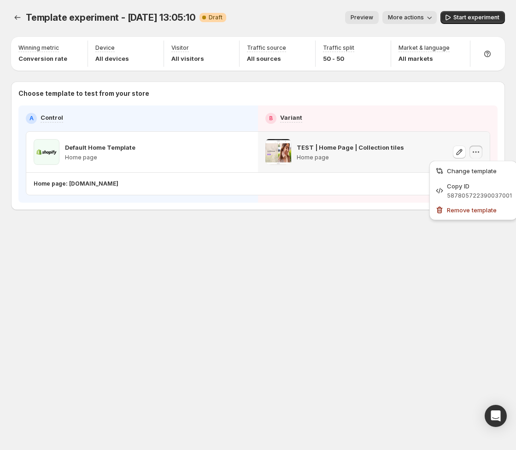
click at [476, 152] on icon "button" at bounding box center [475, 151] width 9 height 9
click at [464, 15] on span "Start experiment" at bounding box center [476, 17] width 46 height 7
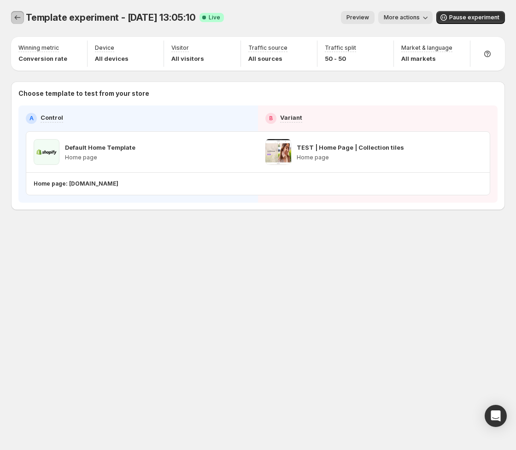
drag, startPoint x: 19, startPoint y: 17, endPoint x: 0, endPoint y: 18, distance: 18.5
click at [19, 17] on icon "Experiments" at bounding box center [17, 17] width 9 height 9
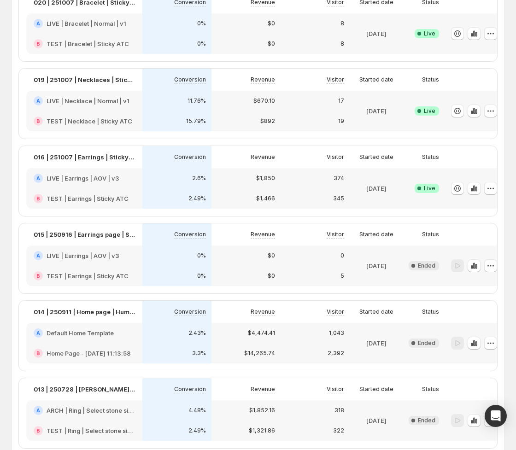
scroll to position [325, 0]
drag, startPoint x: 40, startPoint y: 310, endPoint x: 125, endPoint y: 307, distance: 85.3
click at [127, 309] on p "014 | 250911 | Home page | Human hero banner" at bounding box center [84, 311] width 101 height 9
copy p "014 | 250911 | Home page | Hum"
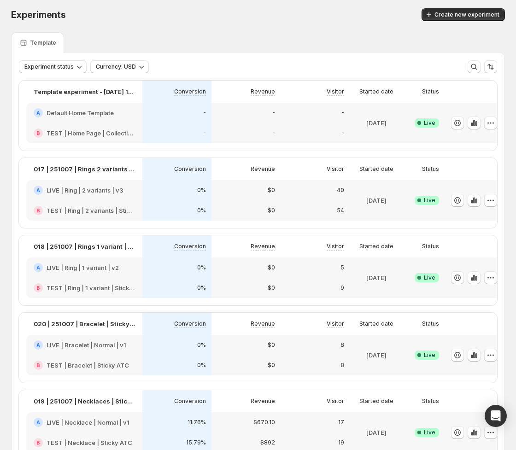
scroll to position [0, 0]
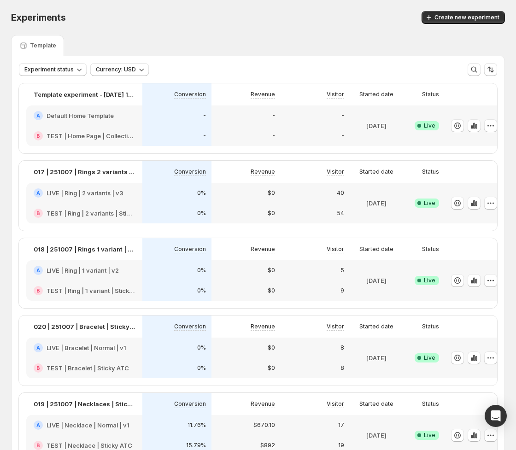
drag, startPoint x: 486, startPoint y: 99, endPoint x: 484, endPoint y: 110, distance: 10.3
click at [485, 99] on div at bounding box center [472, 94] width 49 height 15
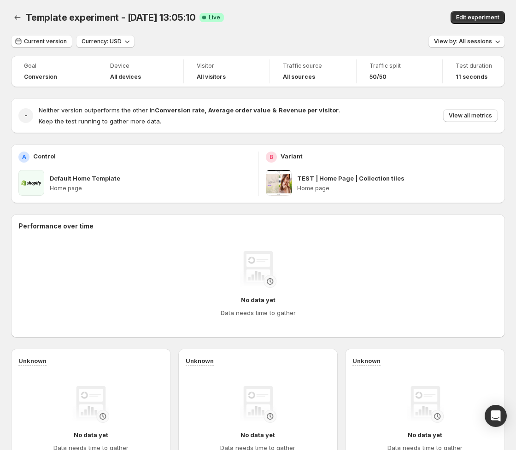
click at [492, 126] on div "- Neither version outperforms the other in Conversion rate , Average order valu…" at bounding box center [258, 115] width 494 height 35
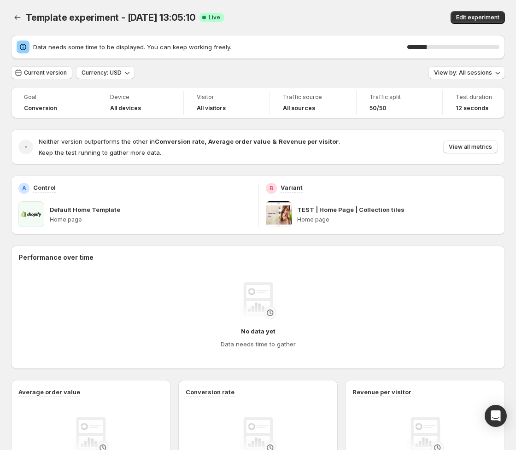
click at [26, 17] on span "Template experiment - Oct 8, 13:05:10" at bounding box center [111, 17] width 170 height 11
click at [15, 18] on button "Back" at bounding box center [17, 17] width 13 height 13
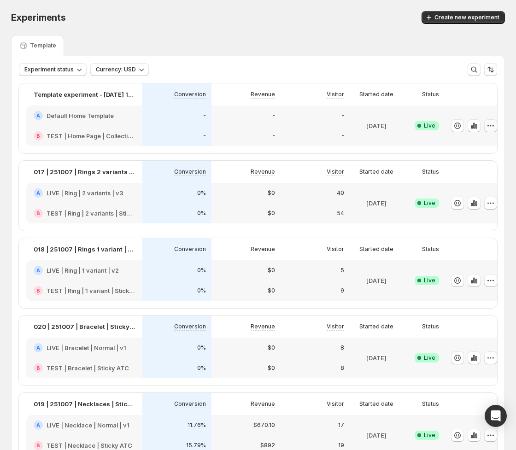
click at [494, 127] on icon "button" at bounding box center [490, 125] width 9 height 9
click at [437, 159] on span "Rename" at bounding box center [427, 160] width 23 height 7
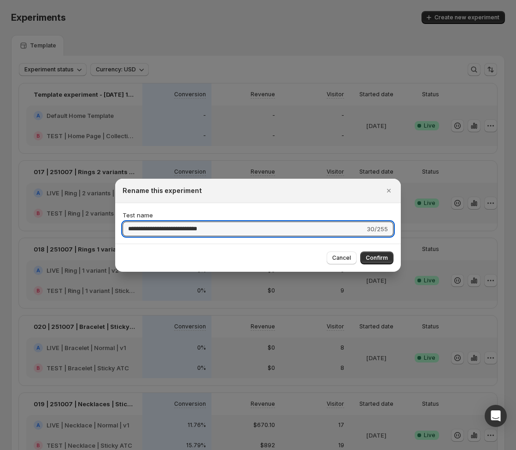
drag, startPoint x: 131, startPoint y: 229, endPoint x: 97, endPoint y: 232, distance: 33.7
type input "**********"
click at [377, 257] on span "Confirm" at bounding box center [377, 257] width 22 height 7
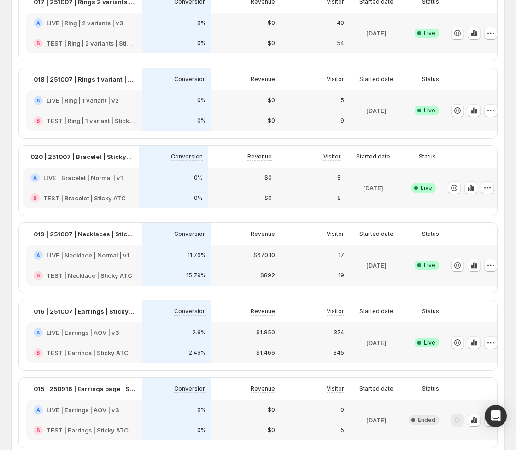
scroll to position [170, 0]
